Goal: Check status

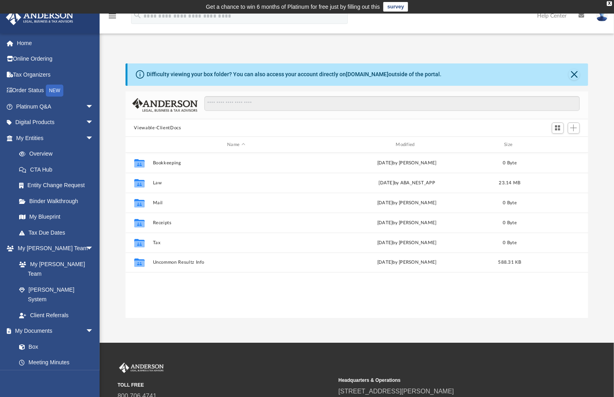
scroll to position [175, 457]
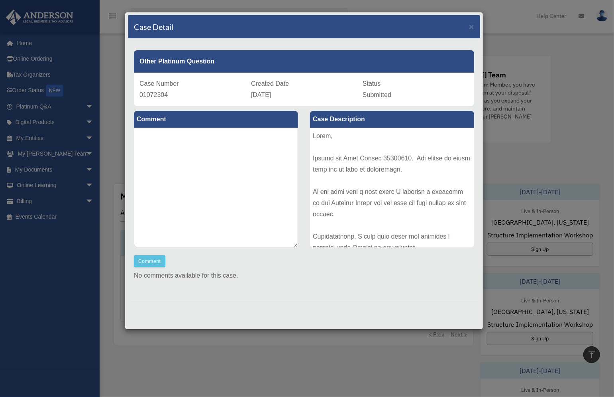
scroll to position [199, 0]
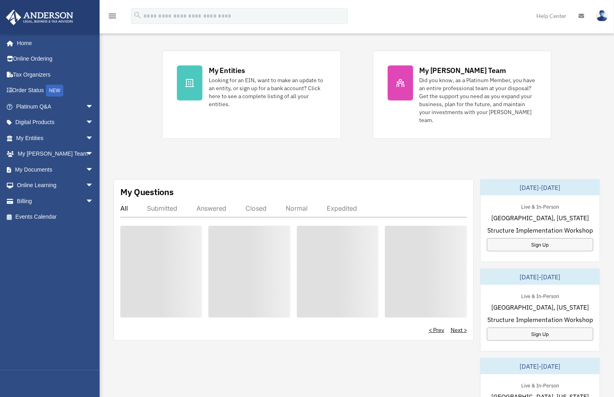
scroll to position [160, 0]
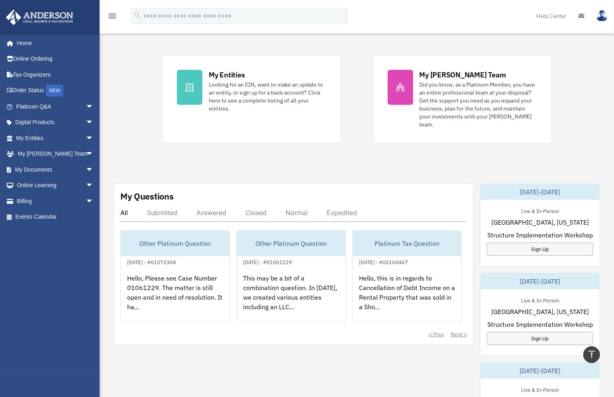
click at [209, 209] on div "Answered" at bounding box center [212, 213] width 30 height 8
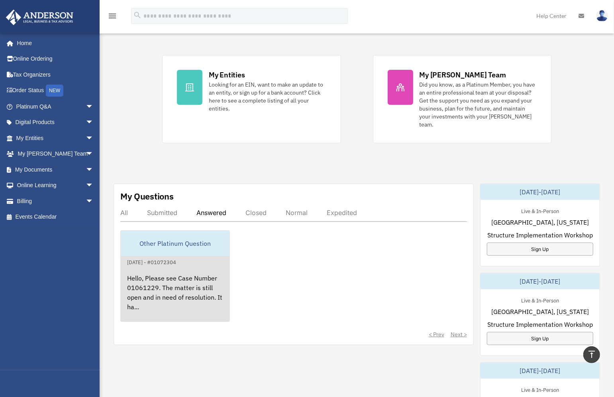
click at [187, 277] on div "Hello, Please see Case Number 01061229. The matter is still open and in need of…" at bounding box center [175, 298] width 109 height 62
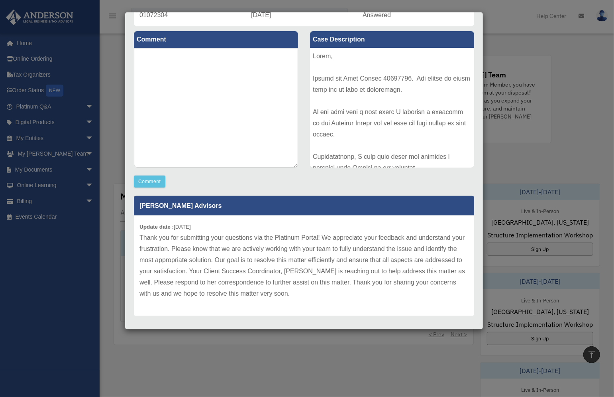
scroll to position [89, 0]
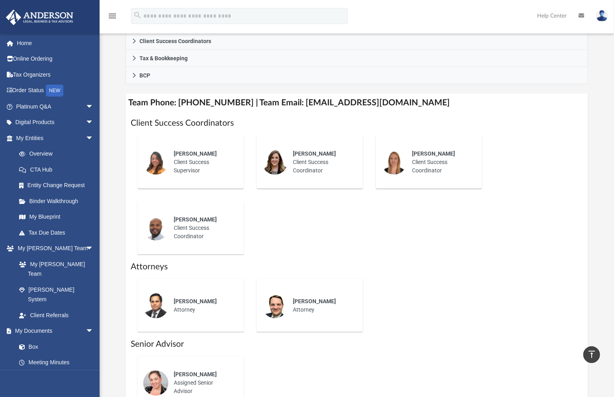
scroll to position [253, 0]
